Goal: Check status: Check status

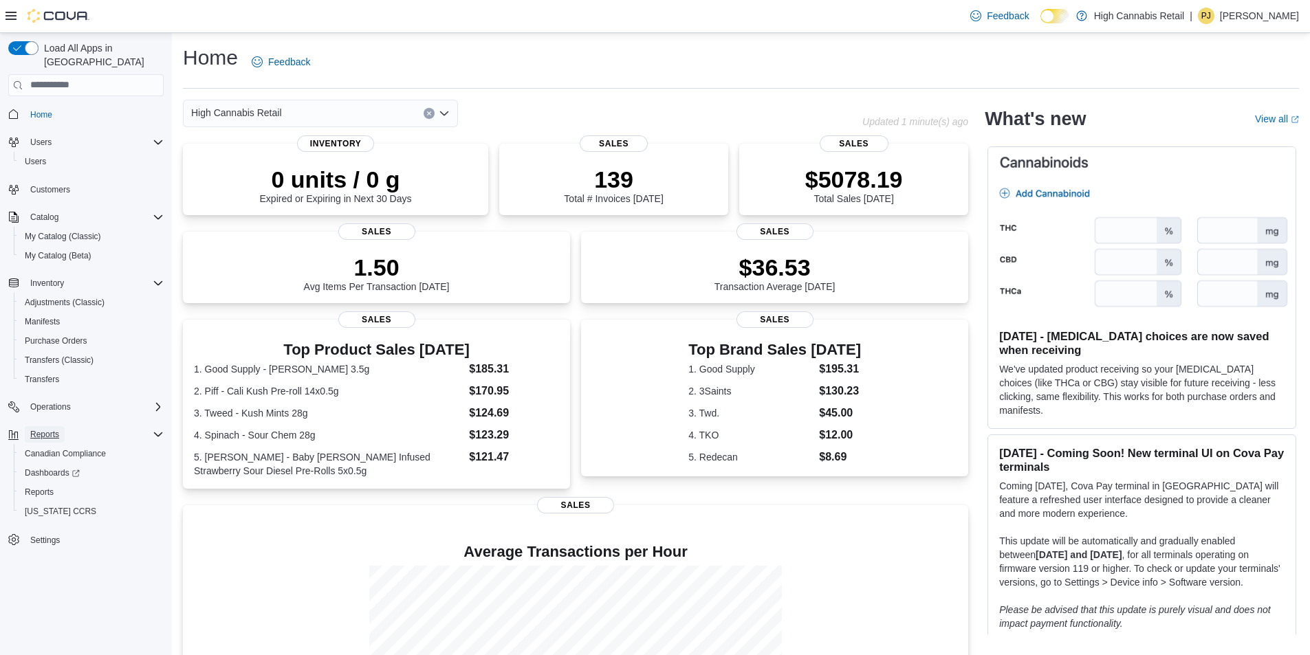
click at [52, 429] on span "Reports" at bounding box center [44, 434] width 29 height 11
click at [55, 429] on span "Reports" at bounding box center [44, 434] width 29 height 11
click at [28, 487] on span "Reports" at bounding box center [39, 492] width 29 height 11
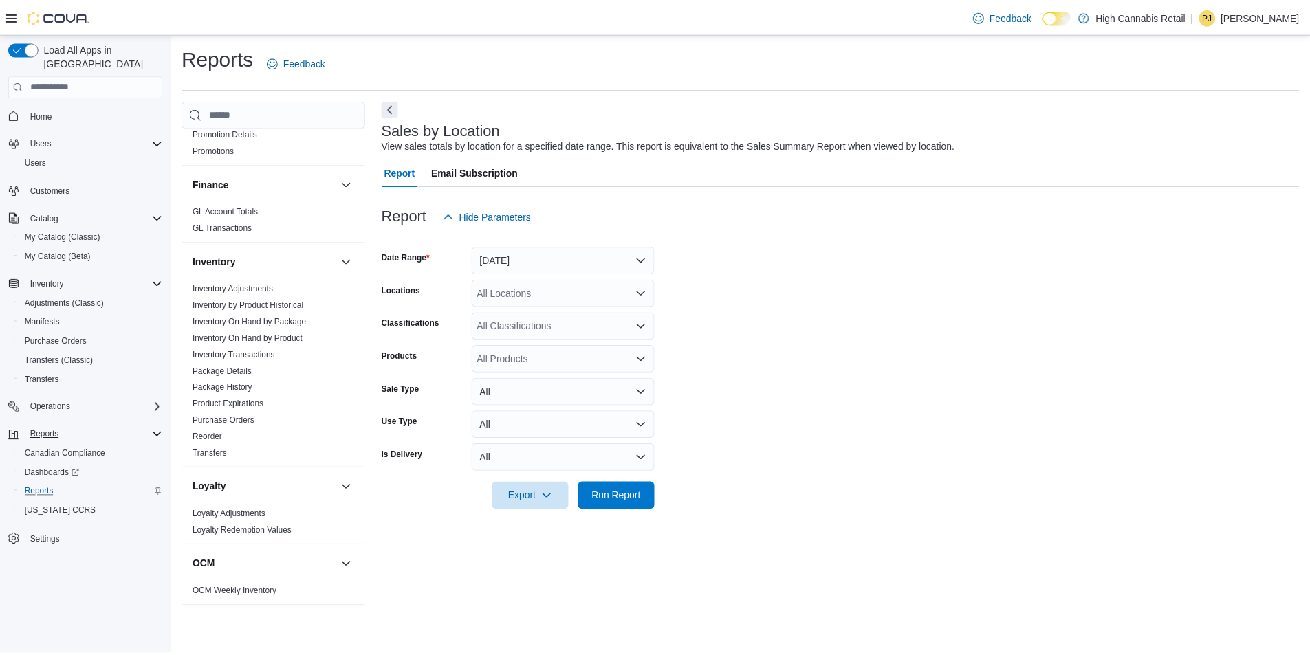
scroll to position [688, 0]
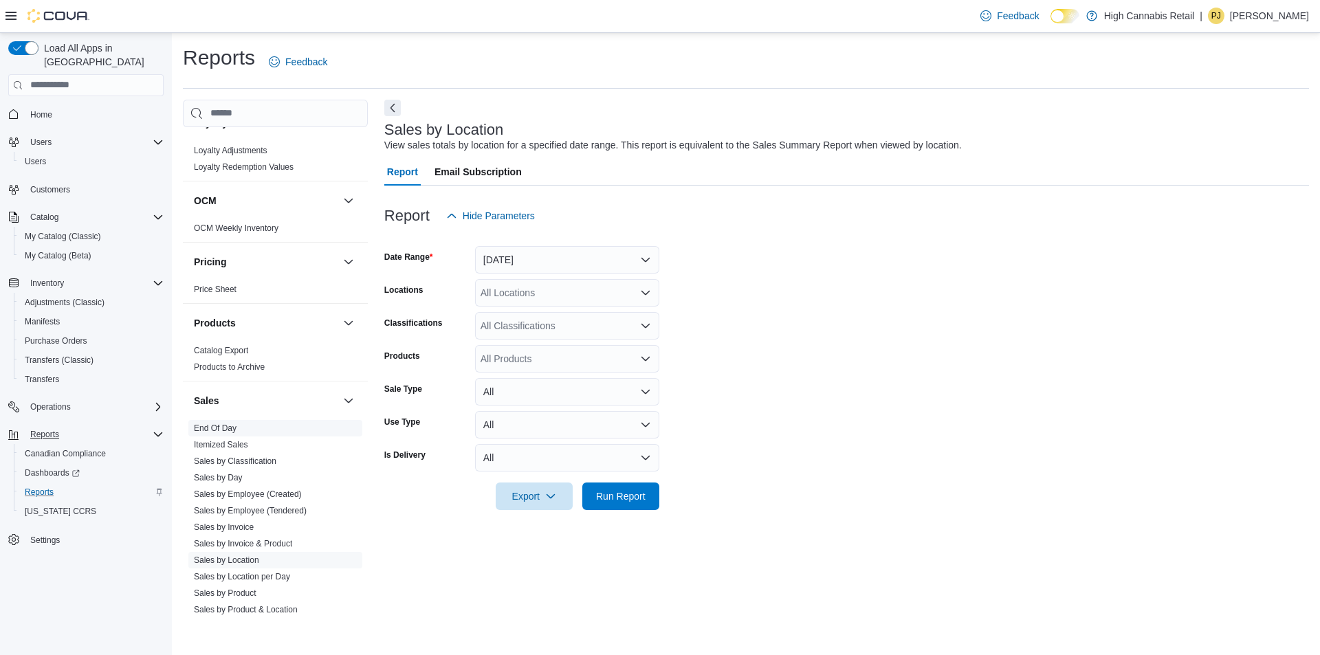
click at [219, 424] on link "End Of Day" at bounding box center [215, 429] width 43 height 10
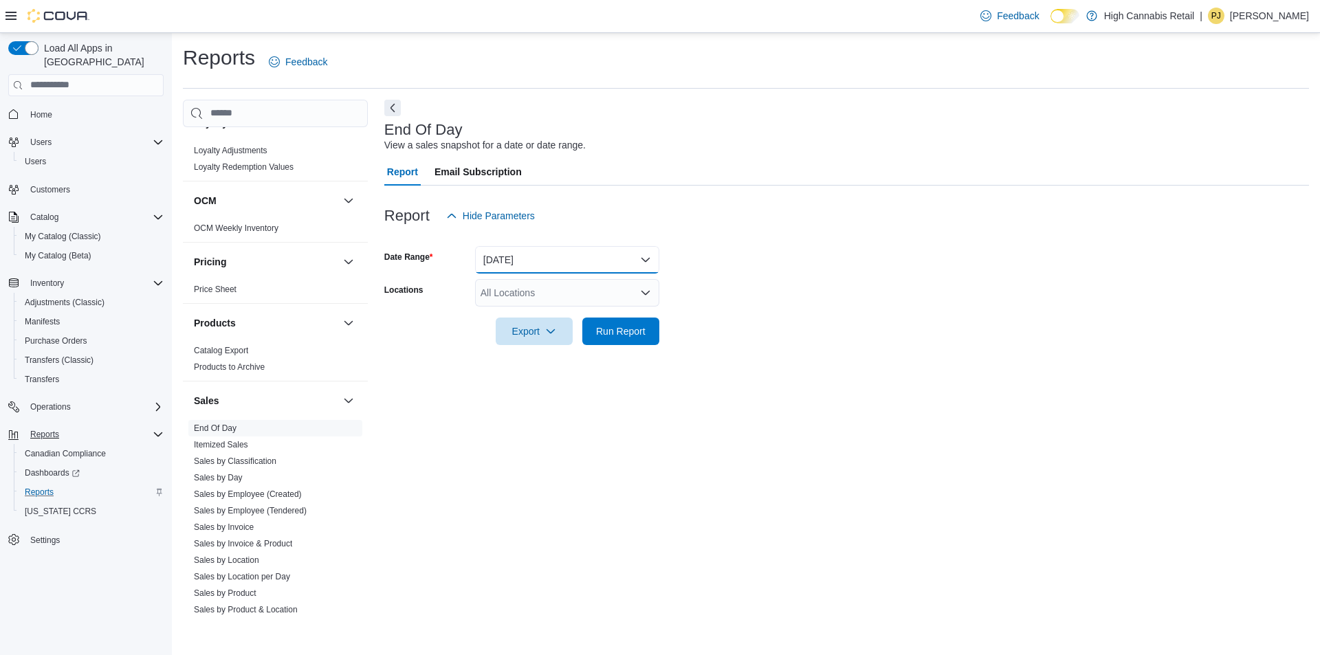
click at [543, 259] on button "Today" at bounding box center [567, 260] width 184 height 28
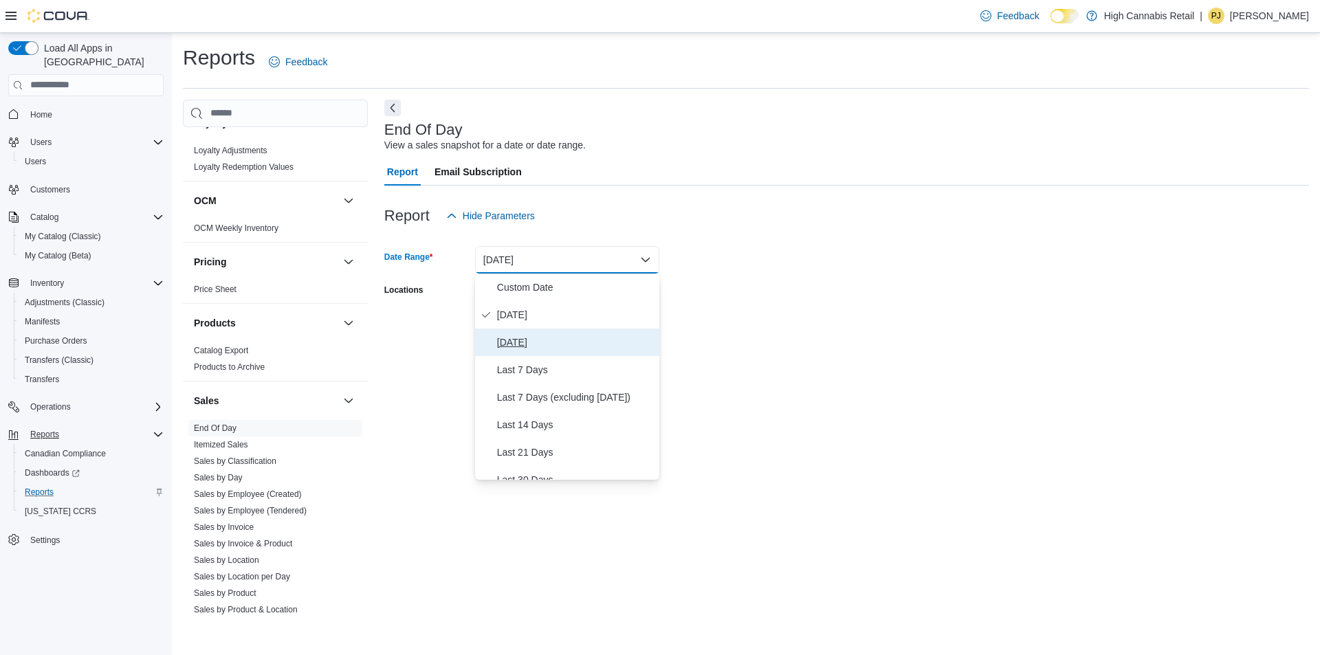
click at [529, 340] on span "Yesterday" at bounding box center [575, 342] width 157 height 17
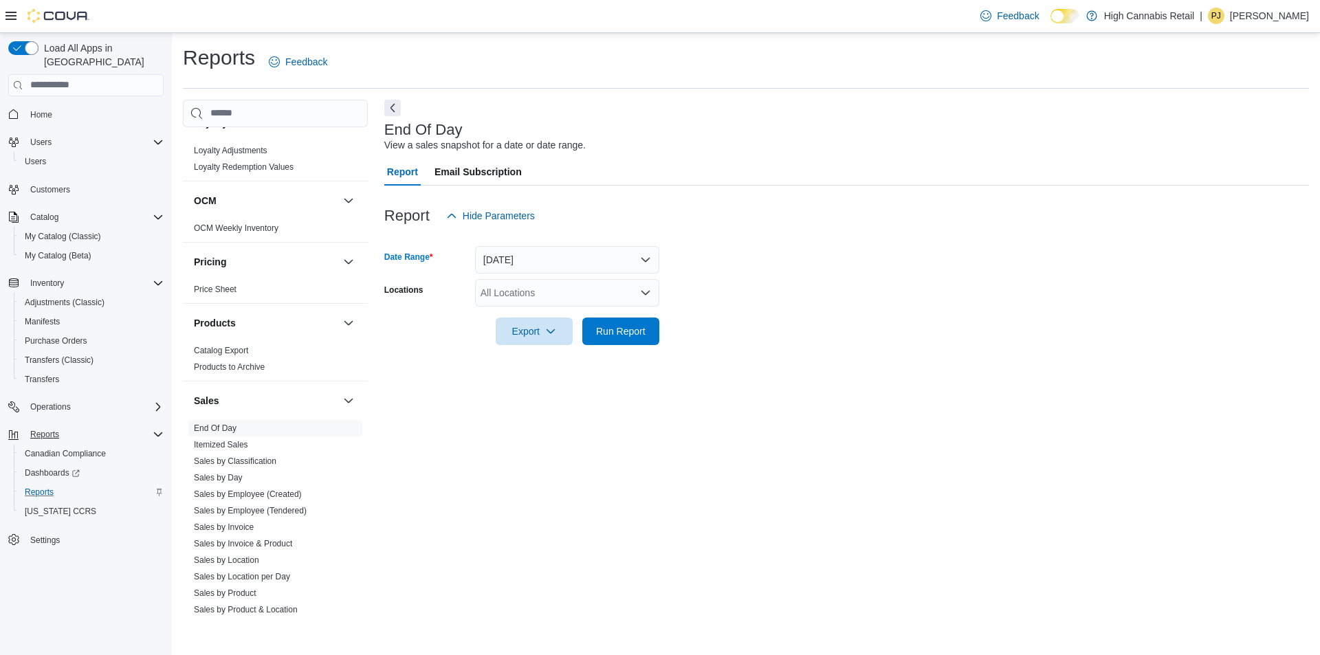
click at [564, 301] on div "All Locations" at bounding box center [567, 293] width 184 height 28
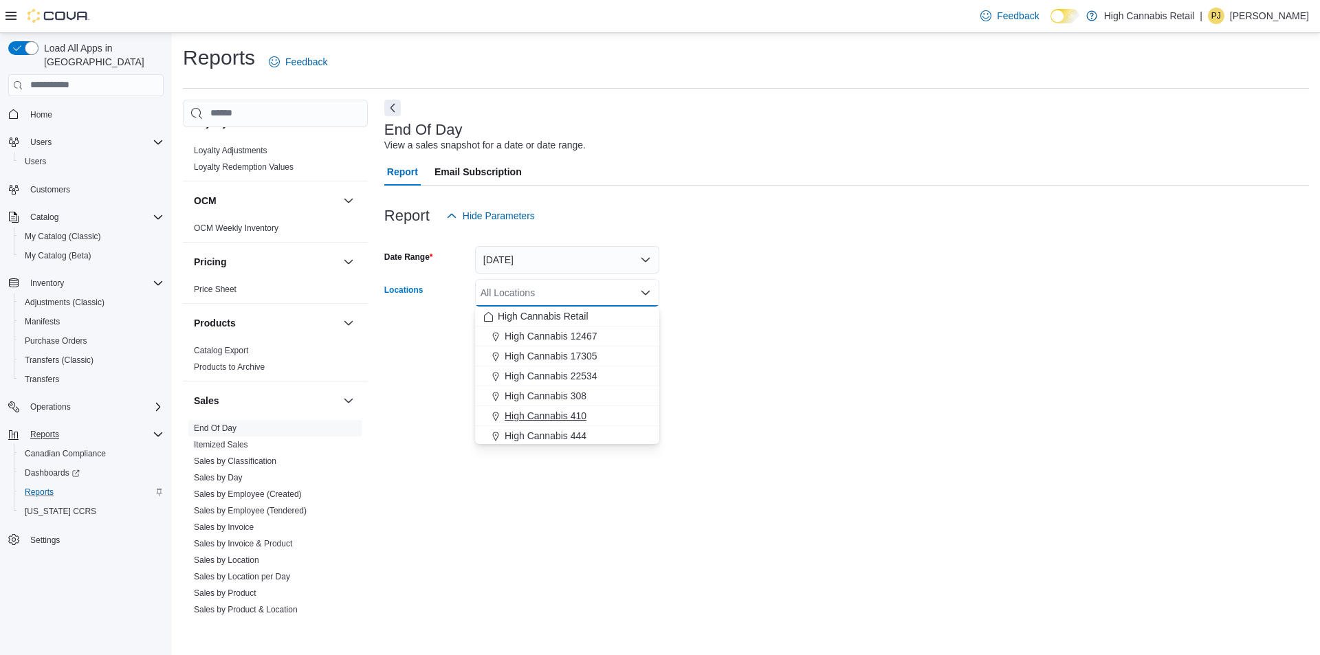
click at [555, 416] on span "High Cannabis 410" at bounding box center [546, 416] width 82 height 14
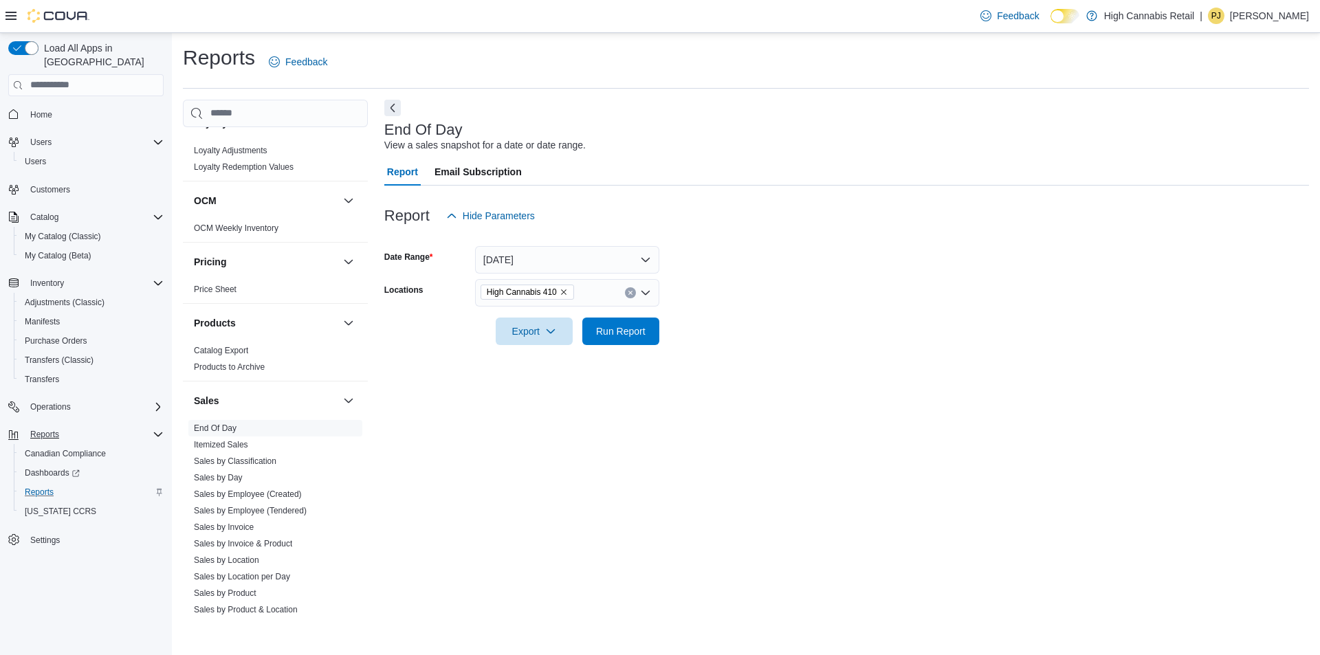
click at [728, 359] on div at bounding box center [846, 353] width 925 height 17
click at [635, 334] on span "Run Report" at bounding box center [621, 331] width 50 height 14
